Goal: Check status

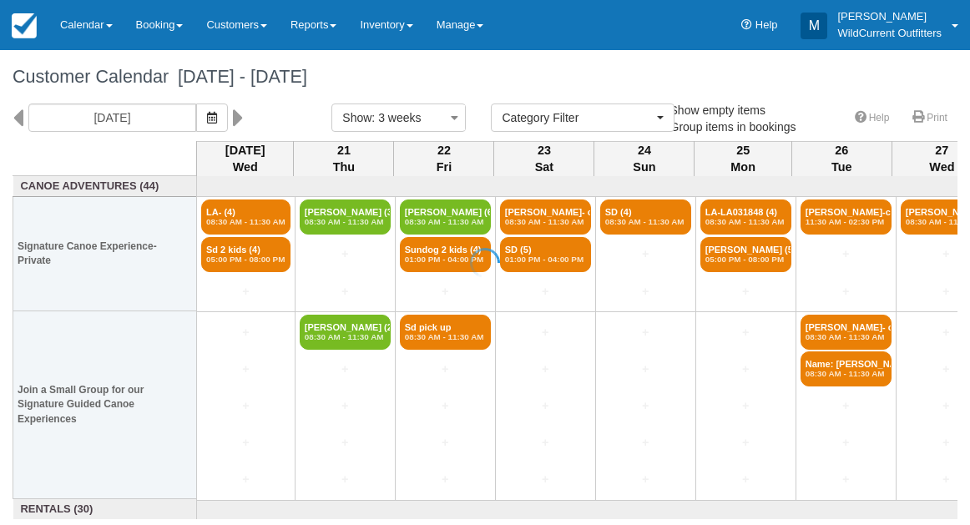
select select
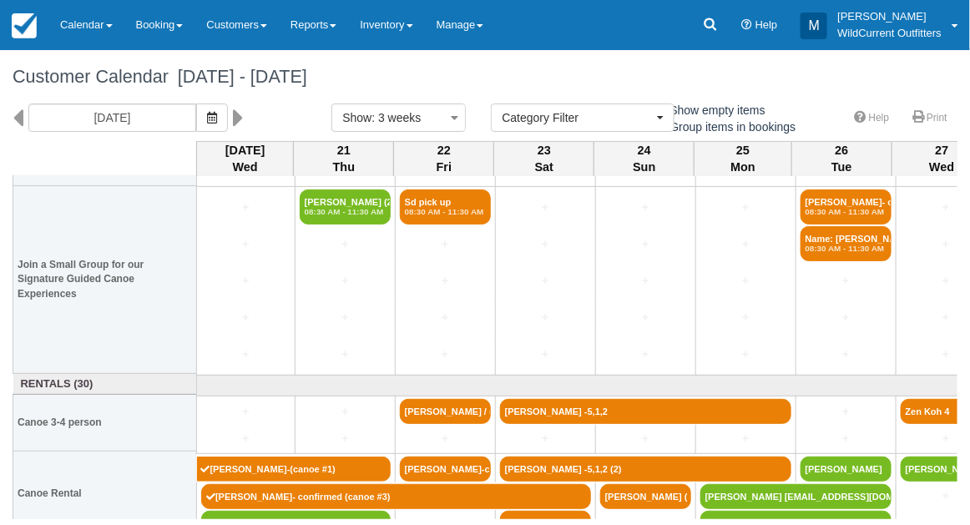
scroll to position [142, 0]
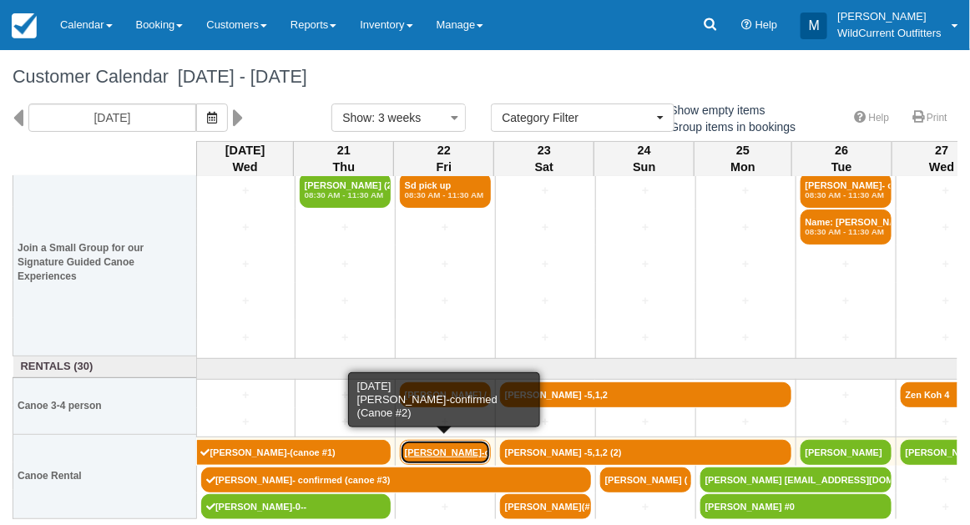
click at [422, 445] on link "[PERSON_NAME]-confirm" at bounding box center [445, 452] width 91 height 25
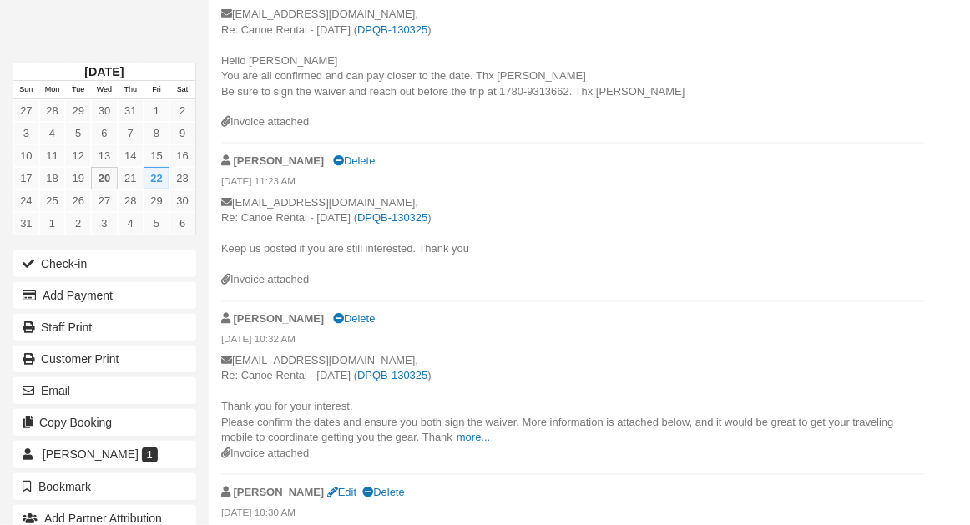
scroll to position [855, 0]
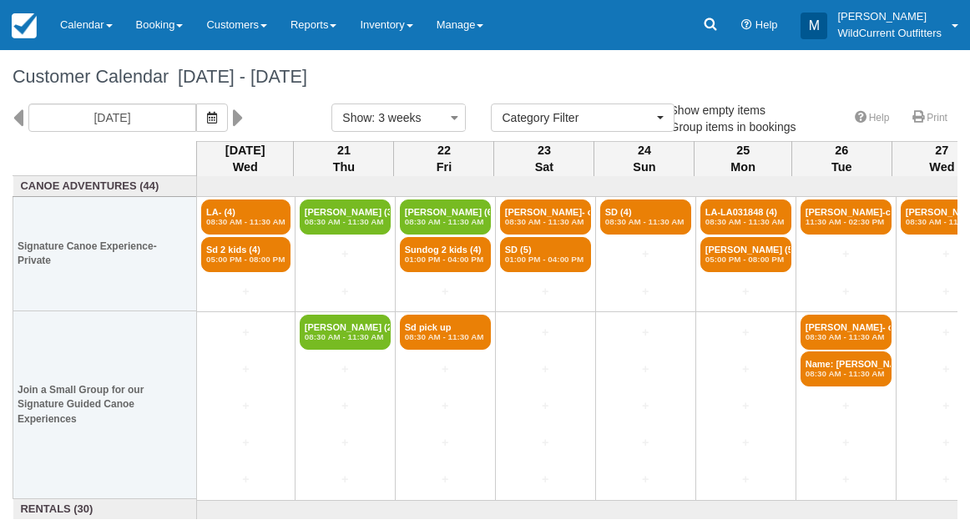
select select
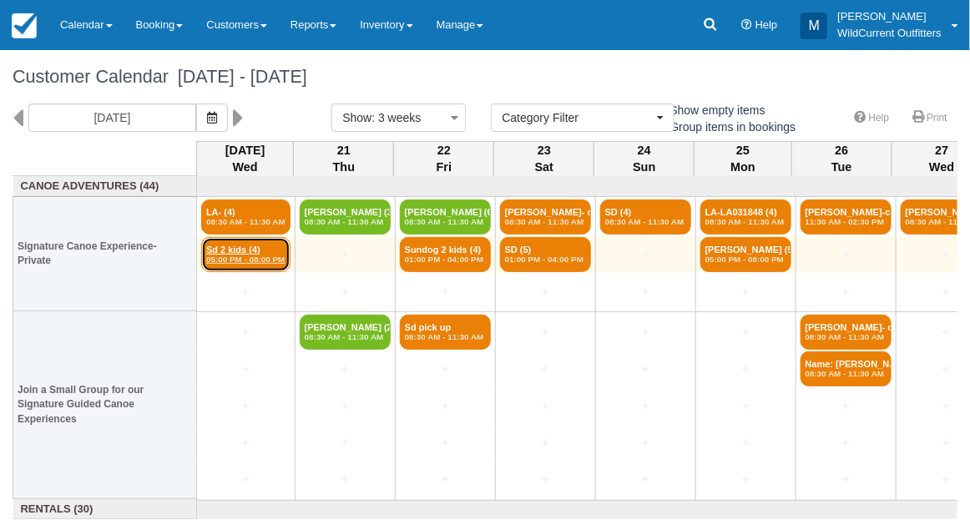
click at [264, 241] on link "Sd 2 kids (4) 05:00 PM - 08:00 PM" at bounding box center [245, 254] width 89 height 35
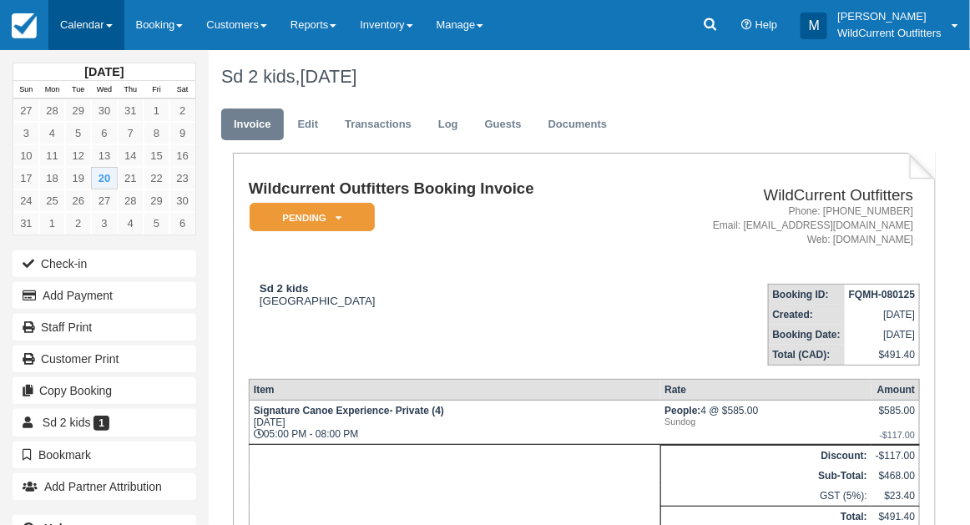
click at [83, 29] on link "Calendar" at bounding box center [86, 25] width 76 height 50
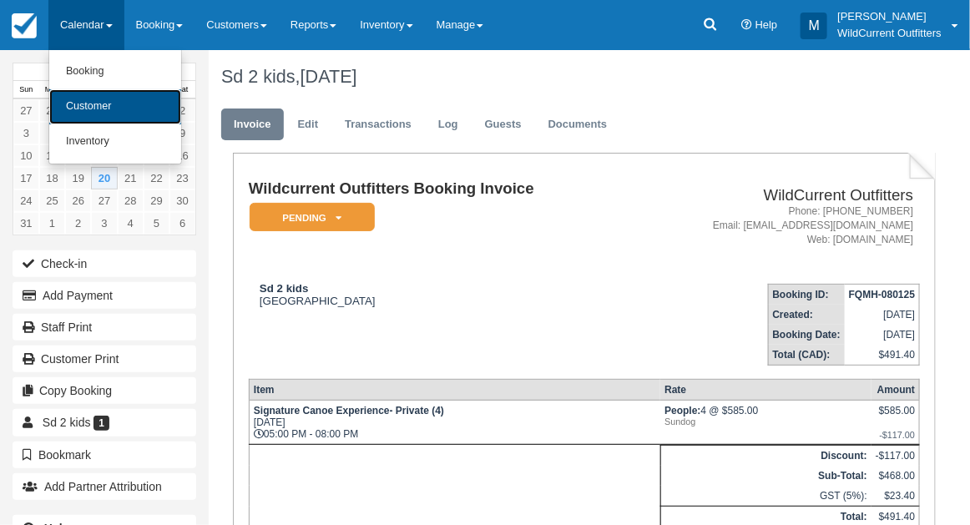
click at [88, 124] on link "Customer" at bounding box center [115, 106] width 132 height 35
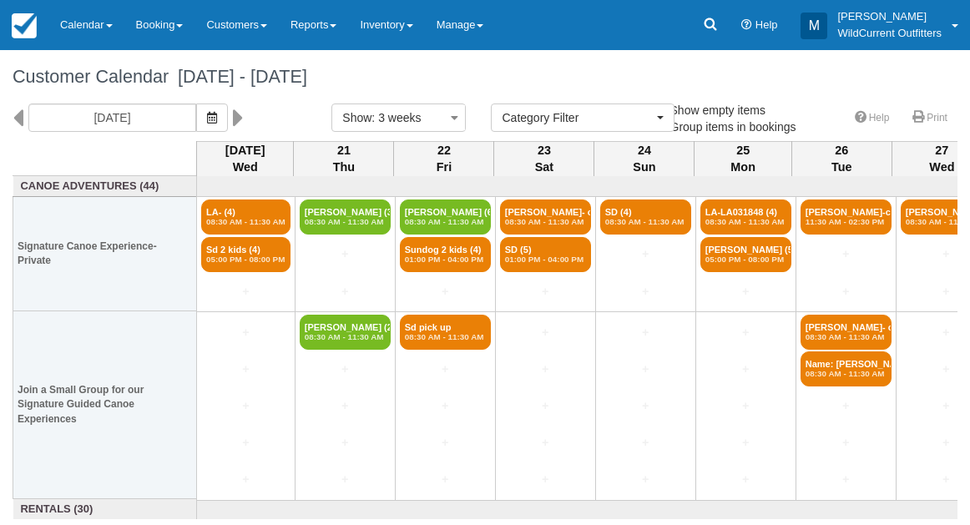
select select
click at [217, 113] on icon "button" at bounding box center [212, 118] width 10 height 12
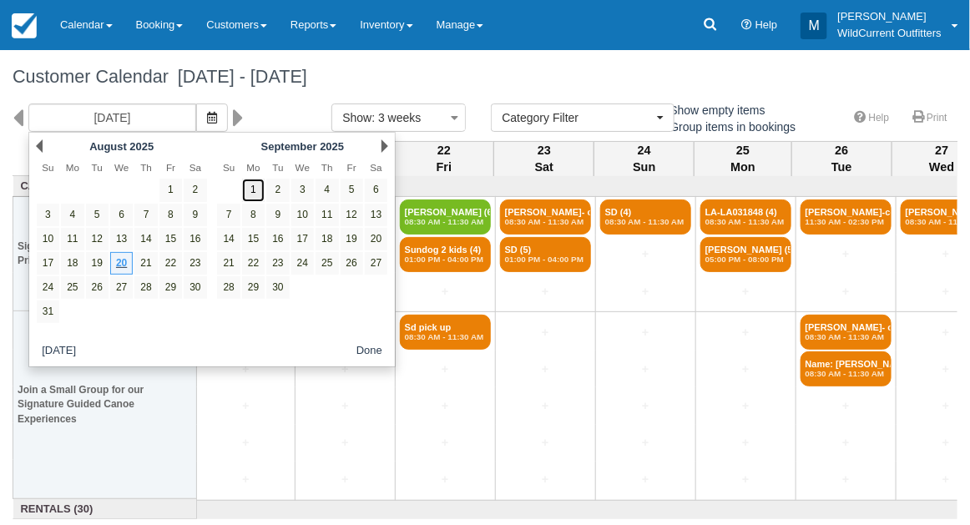
click at [258, 194] on link "1" at bounding box center [253, 190] width 23 height 23
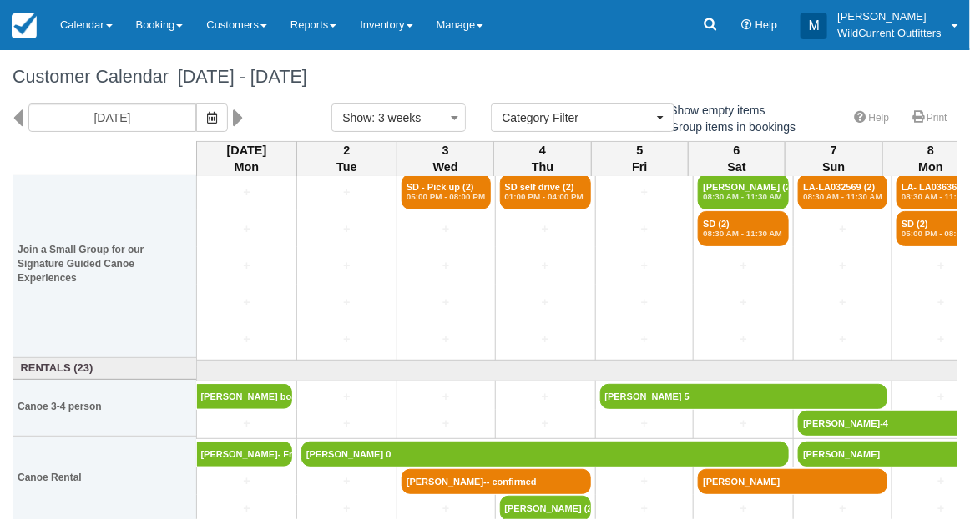
scroll to position [197, 0]
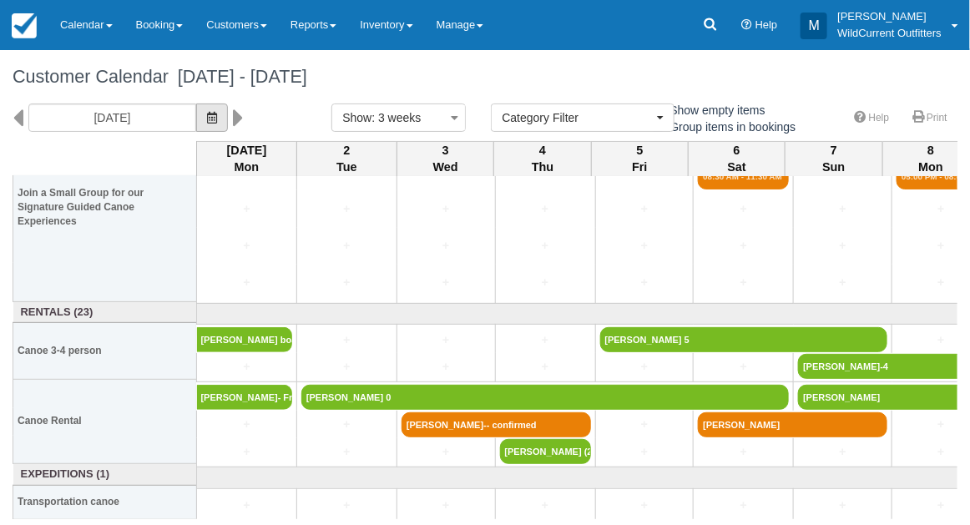
click at [221, 120] on button "button" at bounding box center [212, 117] width 32 height 28
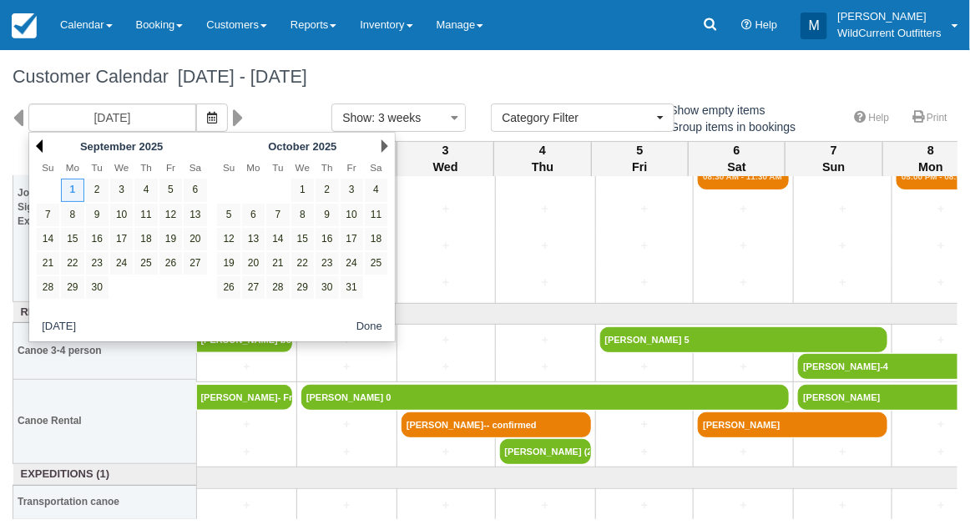
click at [39, 143] on link "Prev" at bounding box center [39, 145] width 7 height 13
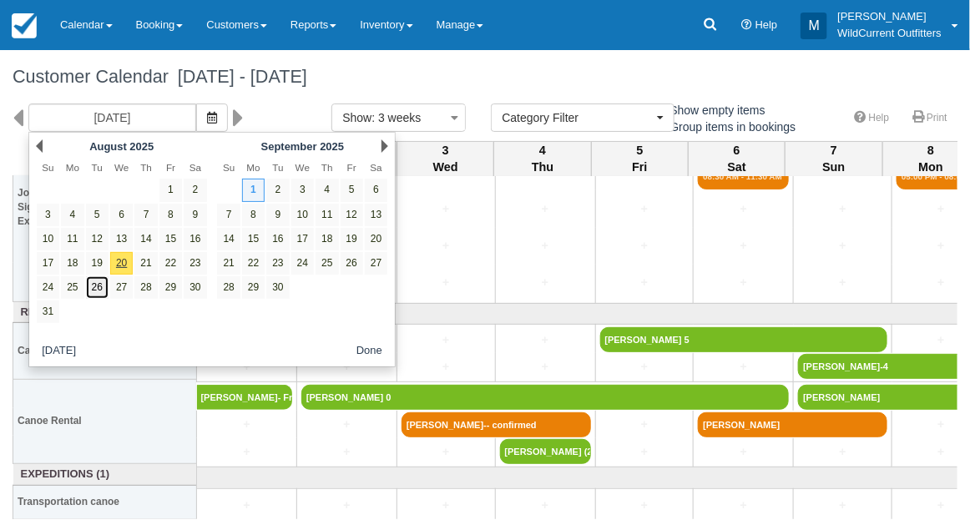
click at [98, 276] on link "26" at bounding box center [97, 287] width 23 height 23
type input "08/26/25"
